Goal: Information Seeking & Learning: Understand process/instructions

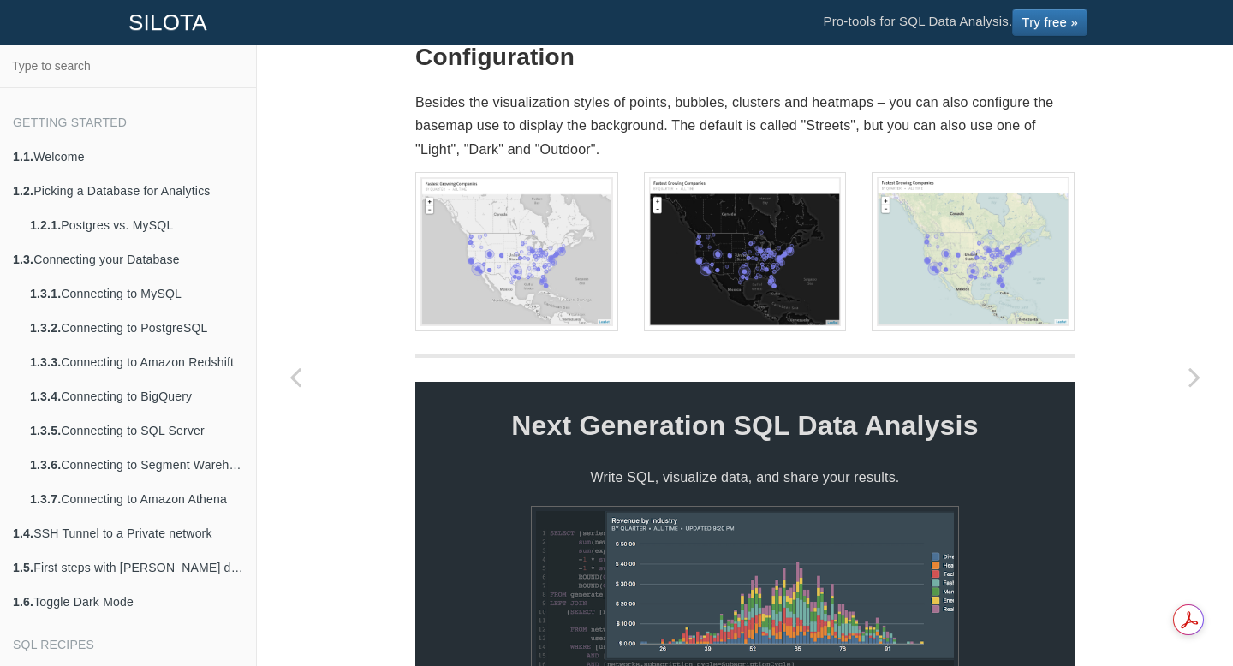
scroll to position [1321, 0]
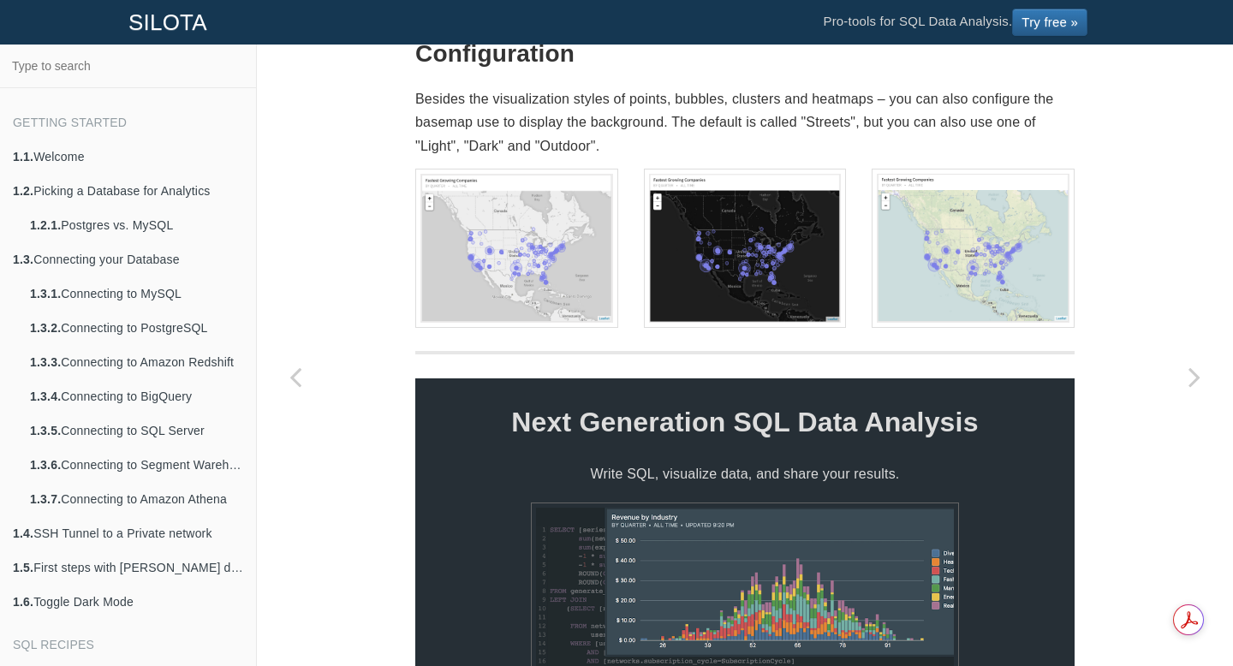
click at [512, 307] on img at bounding box center [516, 248] width 203 height 159
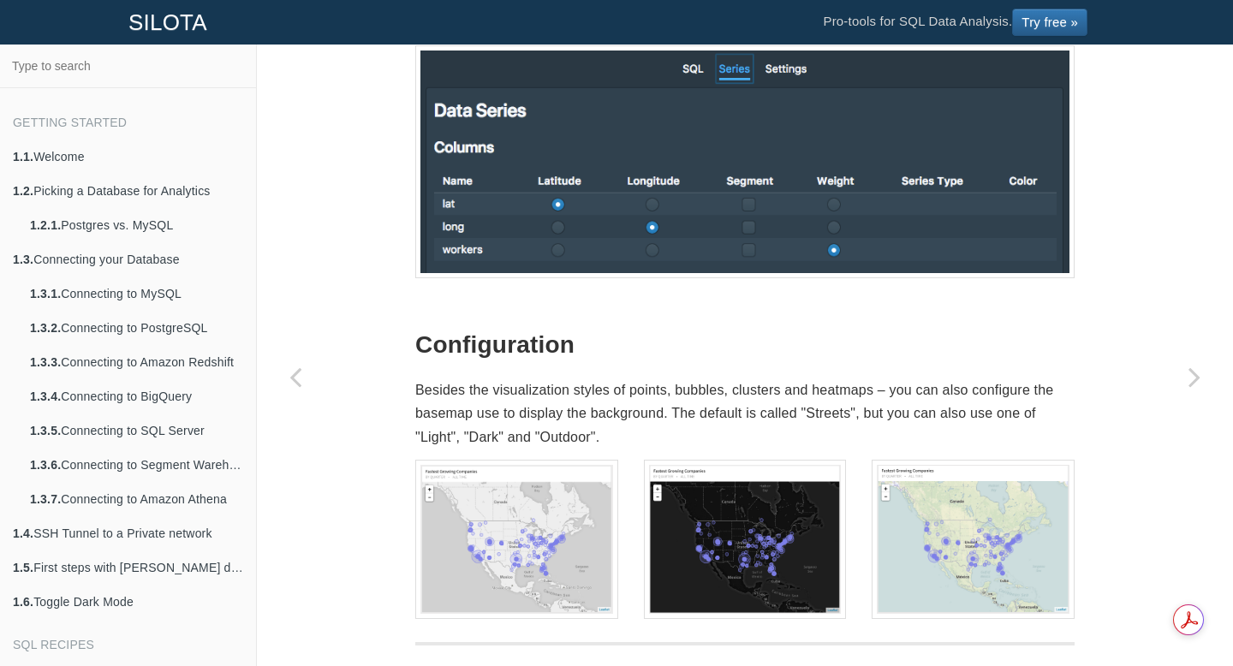
scroll to position [1039, 0]
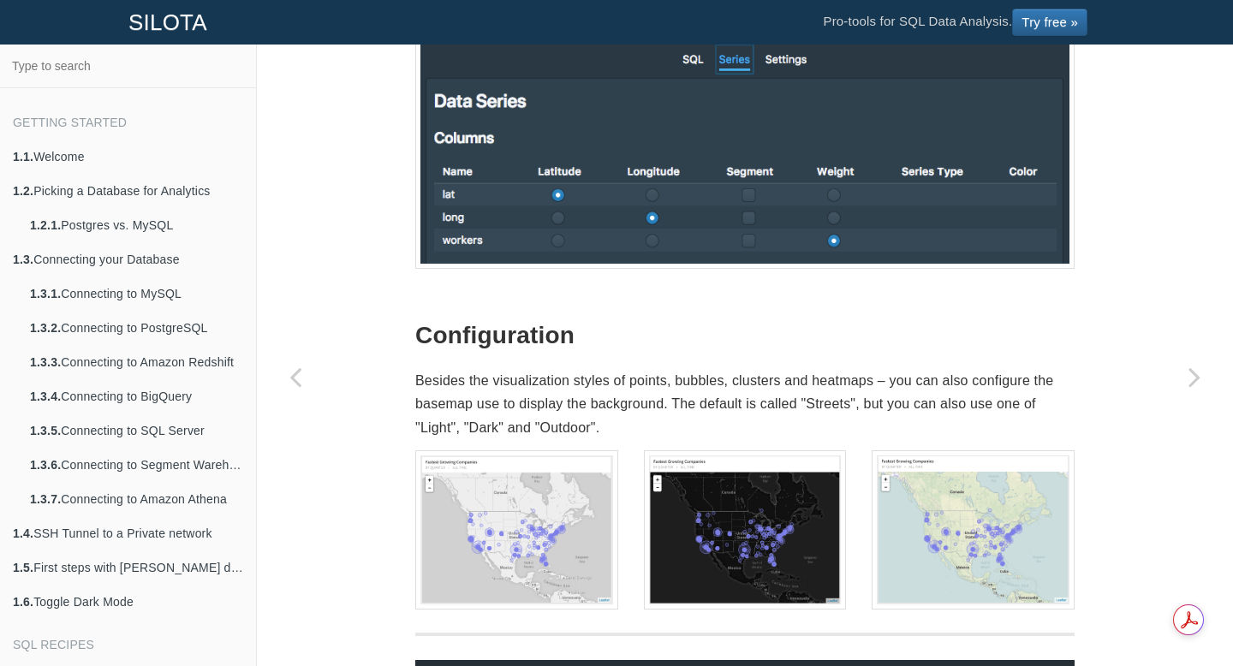
click at [426, 500] on img at bounding box center [516, 530] width 203 height 159
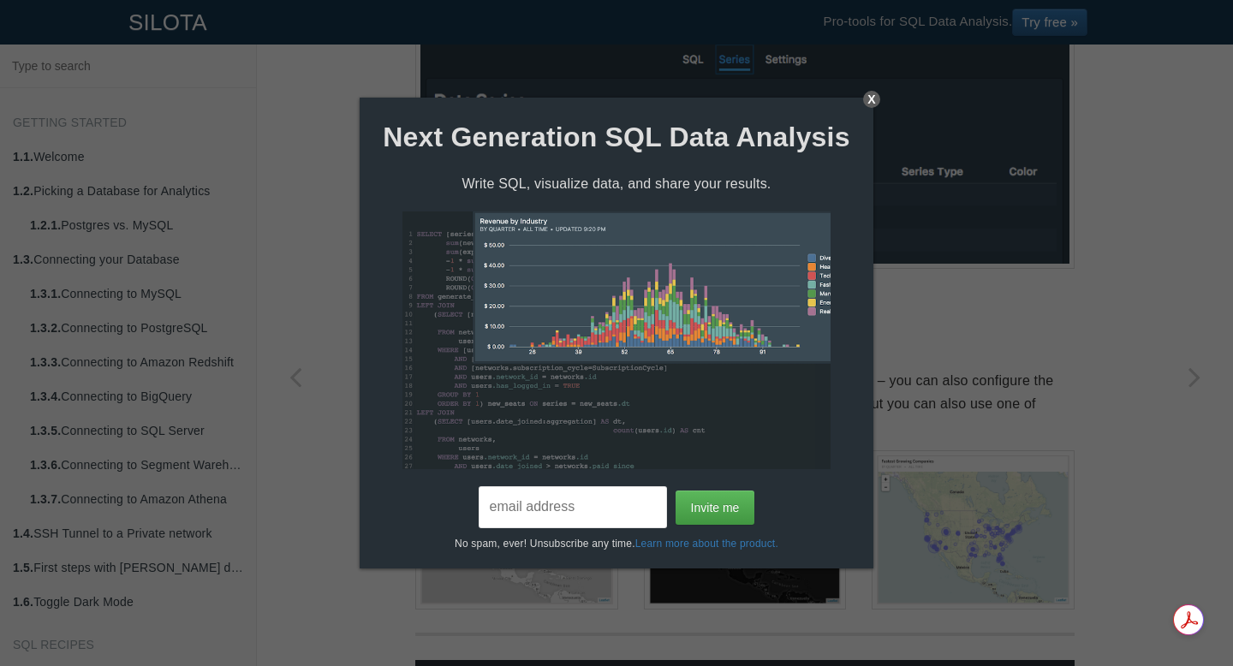
click at [863, 104] on div "Next Generation SQL Data Analysis Write SQL, visualize data, and share your res…" at bounding box center [617, 325] width 514 height 454
click at [870, 104] on div "X" at bounding box center [871, 99] width 17 height 17
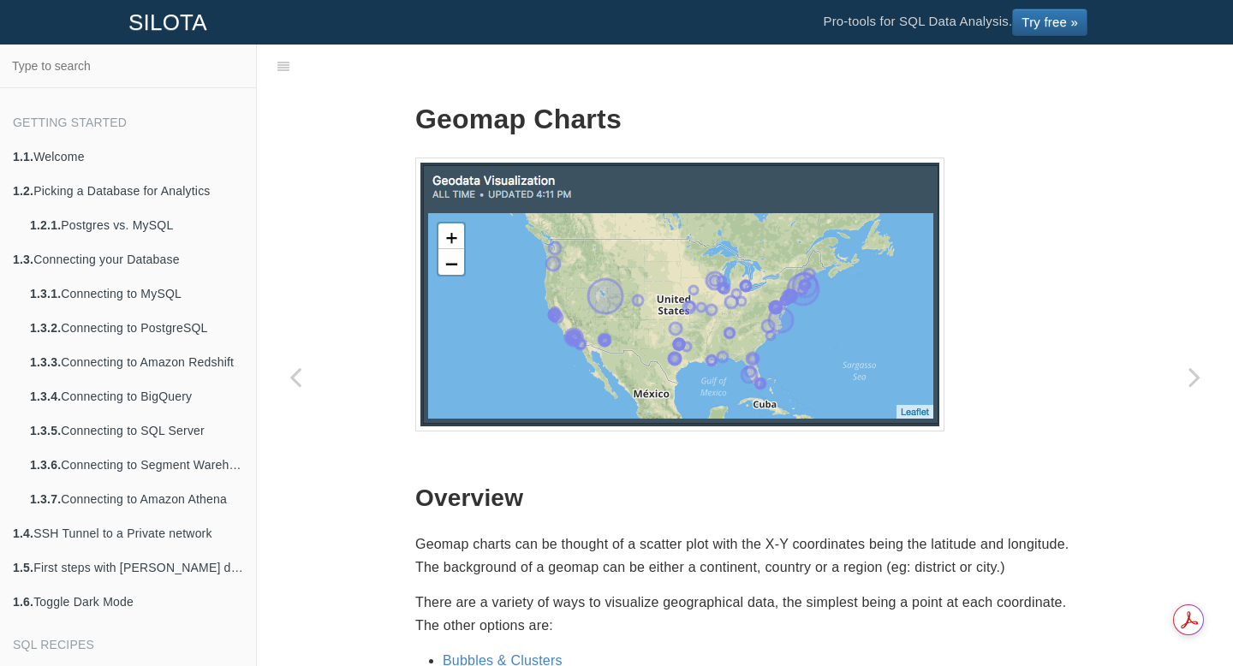
scroll to position [43, 0]
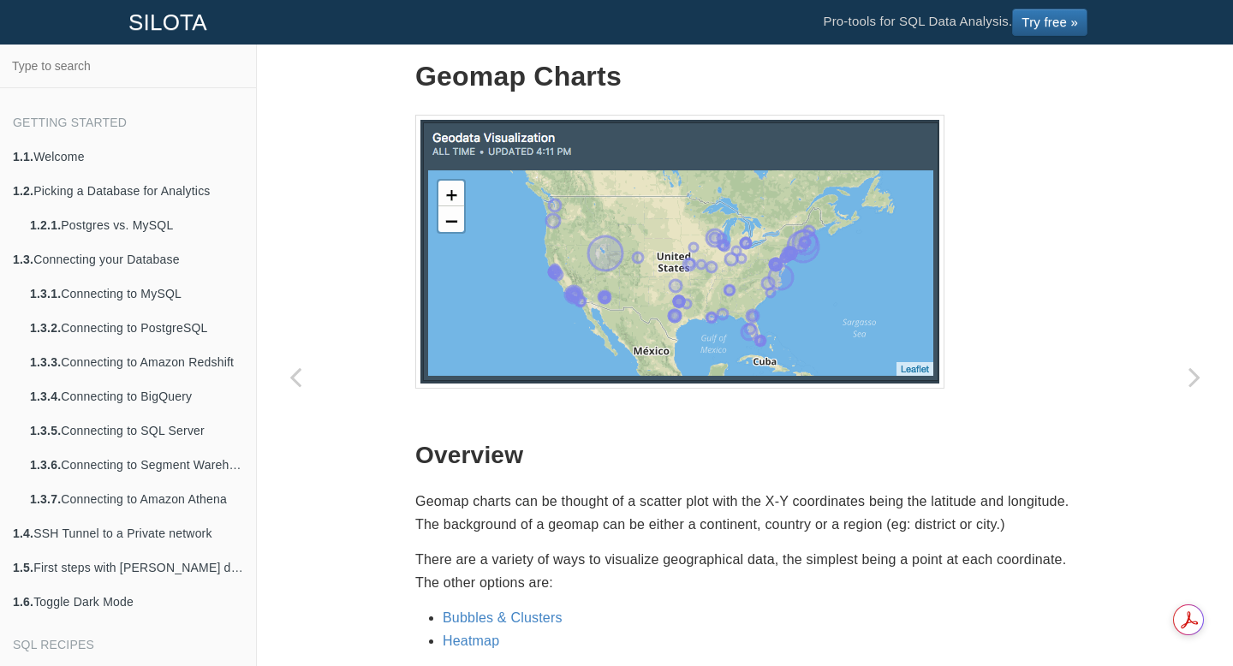
click at [664, 266] on img at bounding box center [679, 252] width 529 height 274
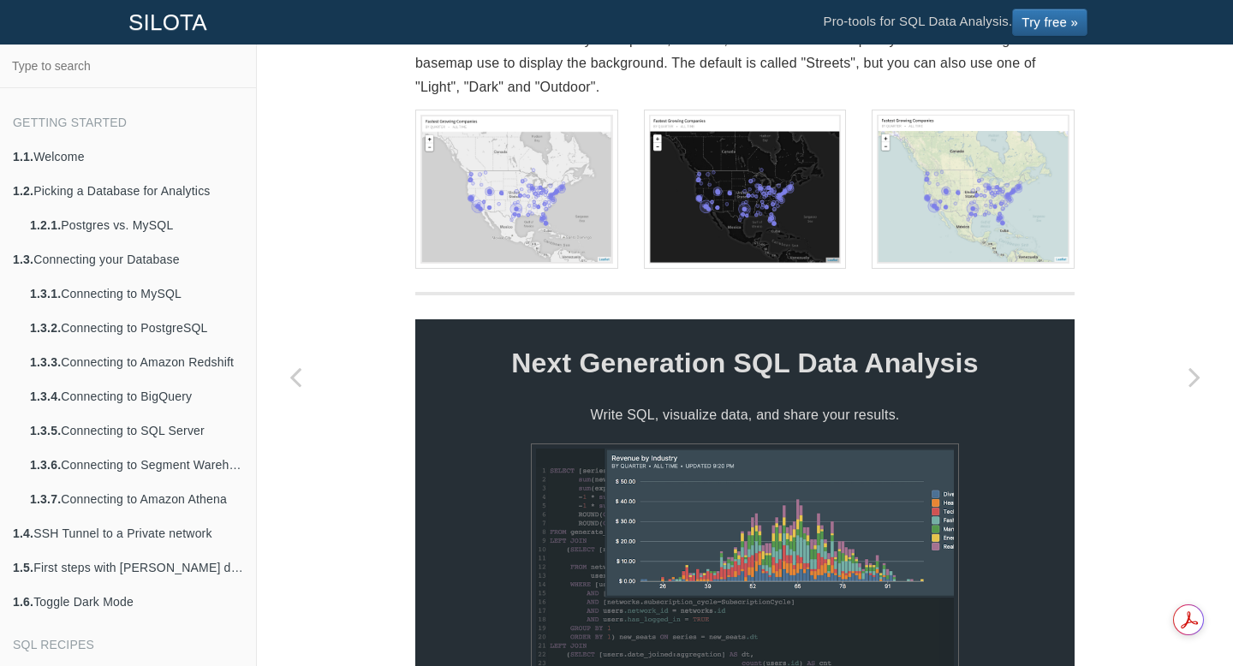
scroll to position [1249, 0]
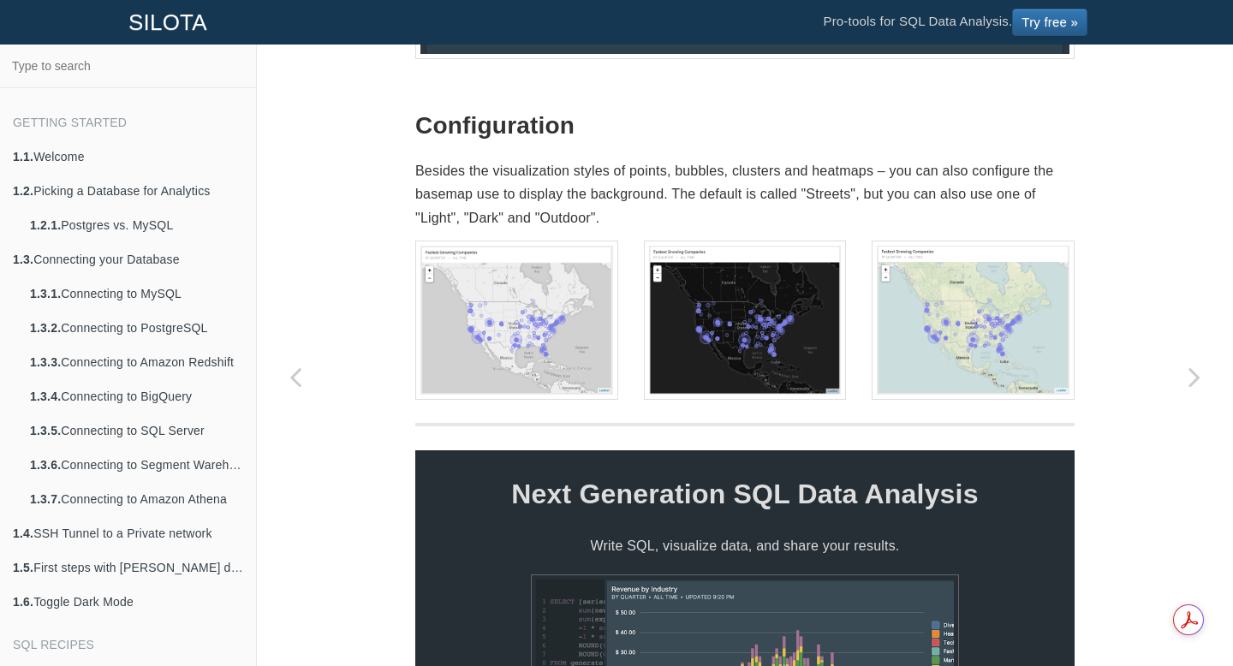
click at [541, 340] on img at bounding box center [516, 320] width 203 height 159
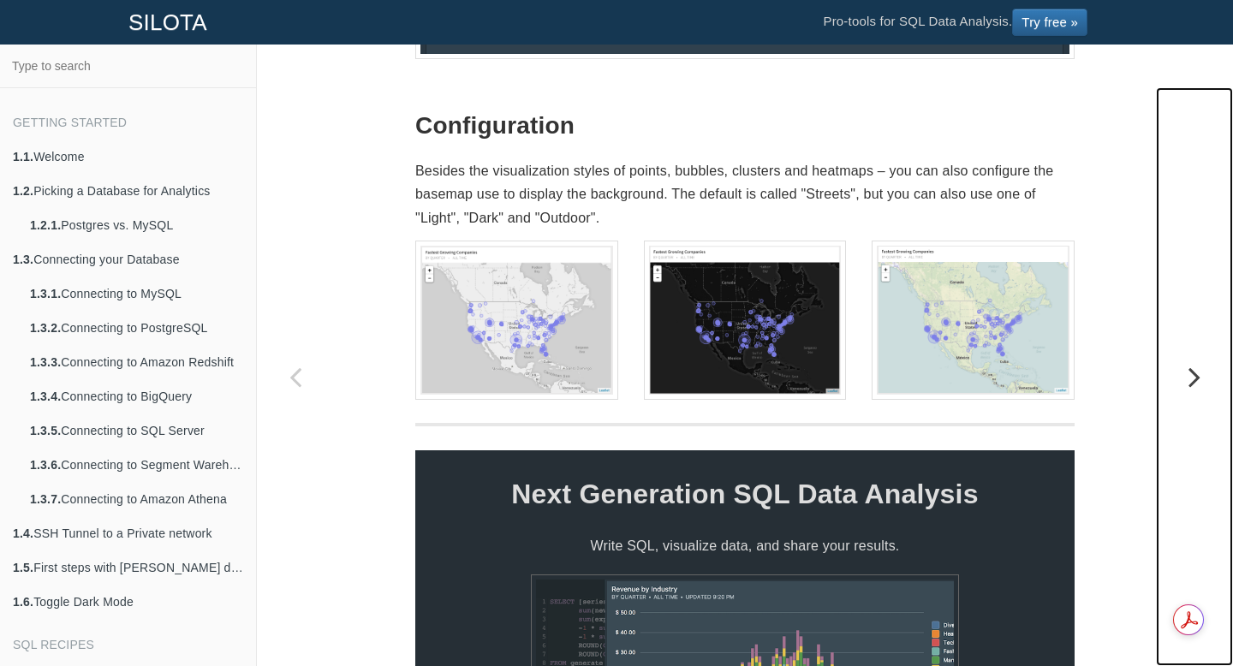
click at [1188, 362] on icon "Next page: GeoMap Heatmap" at bounding box center [1194, 377] width 77 height 34
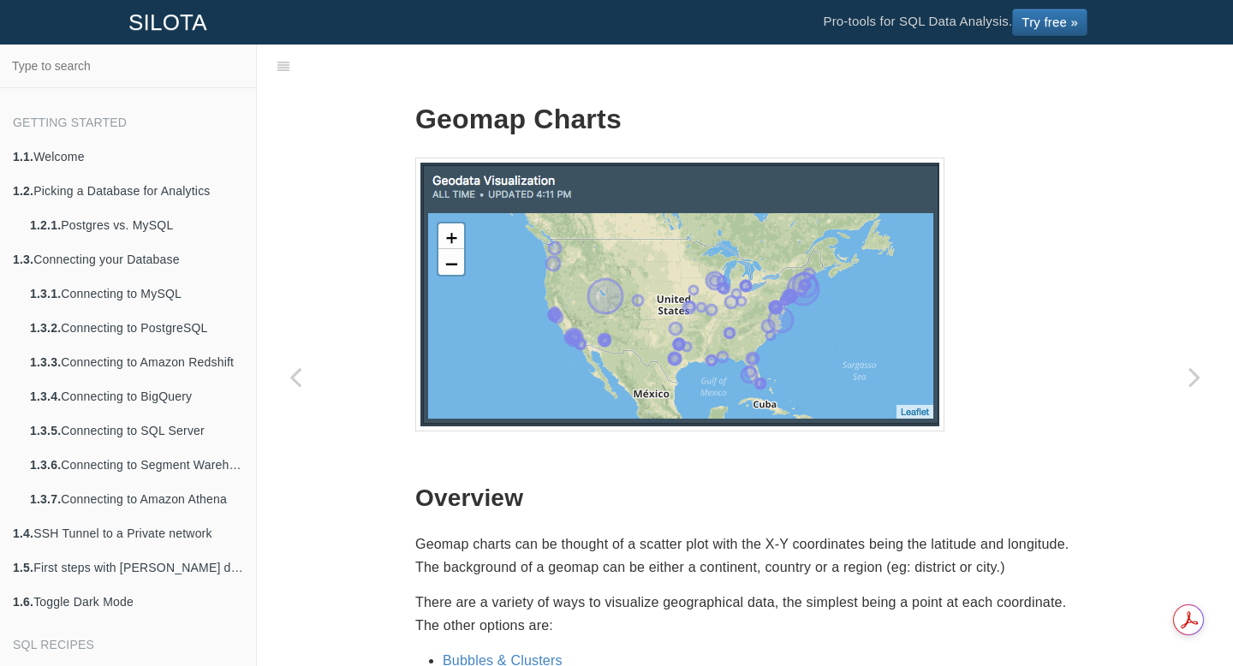
scroll to position [43, 0]
